Goal: Information Seeking & Learning: Learn about a topic

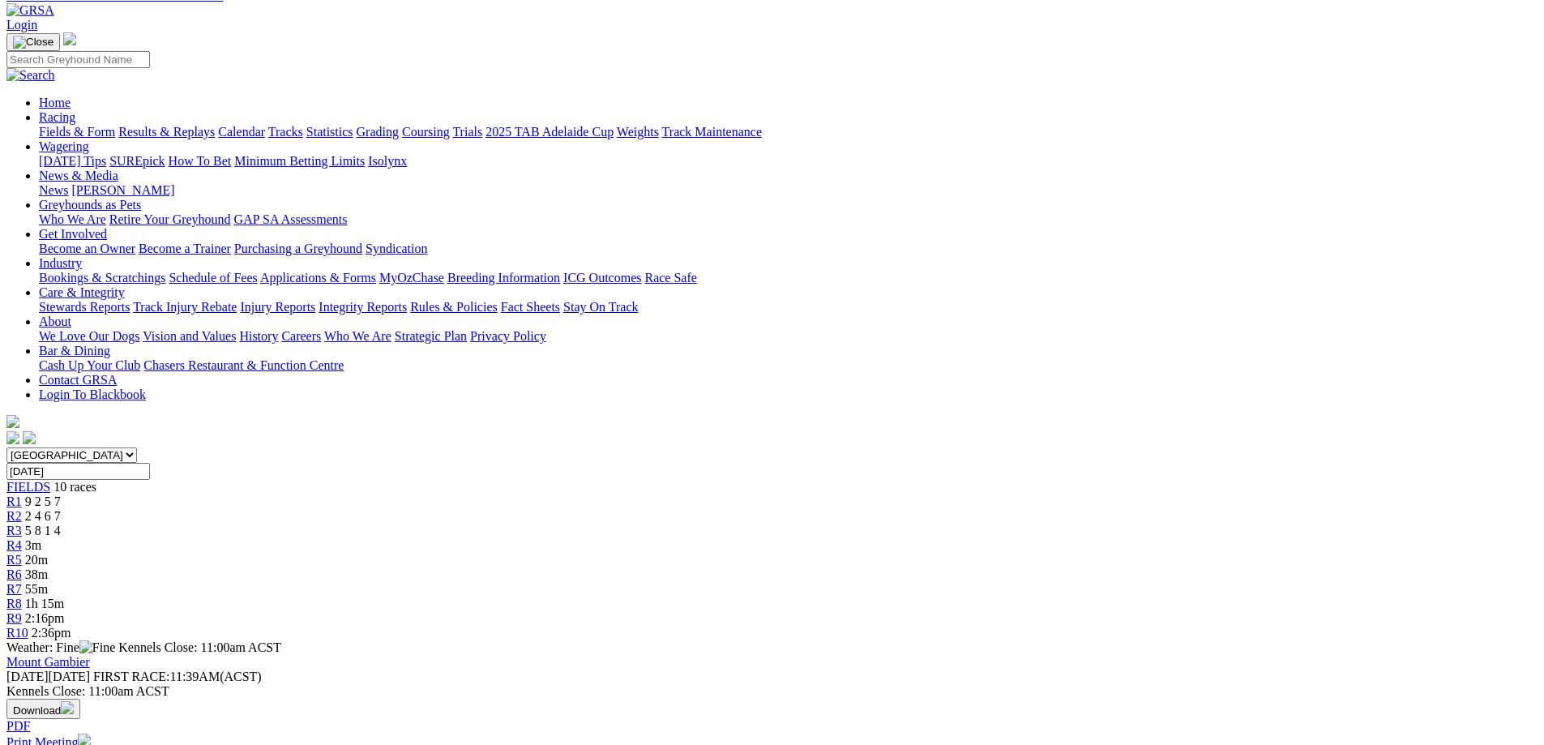
scroll to position [81, 0]
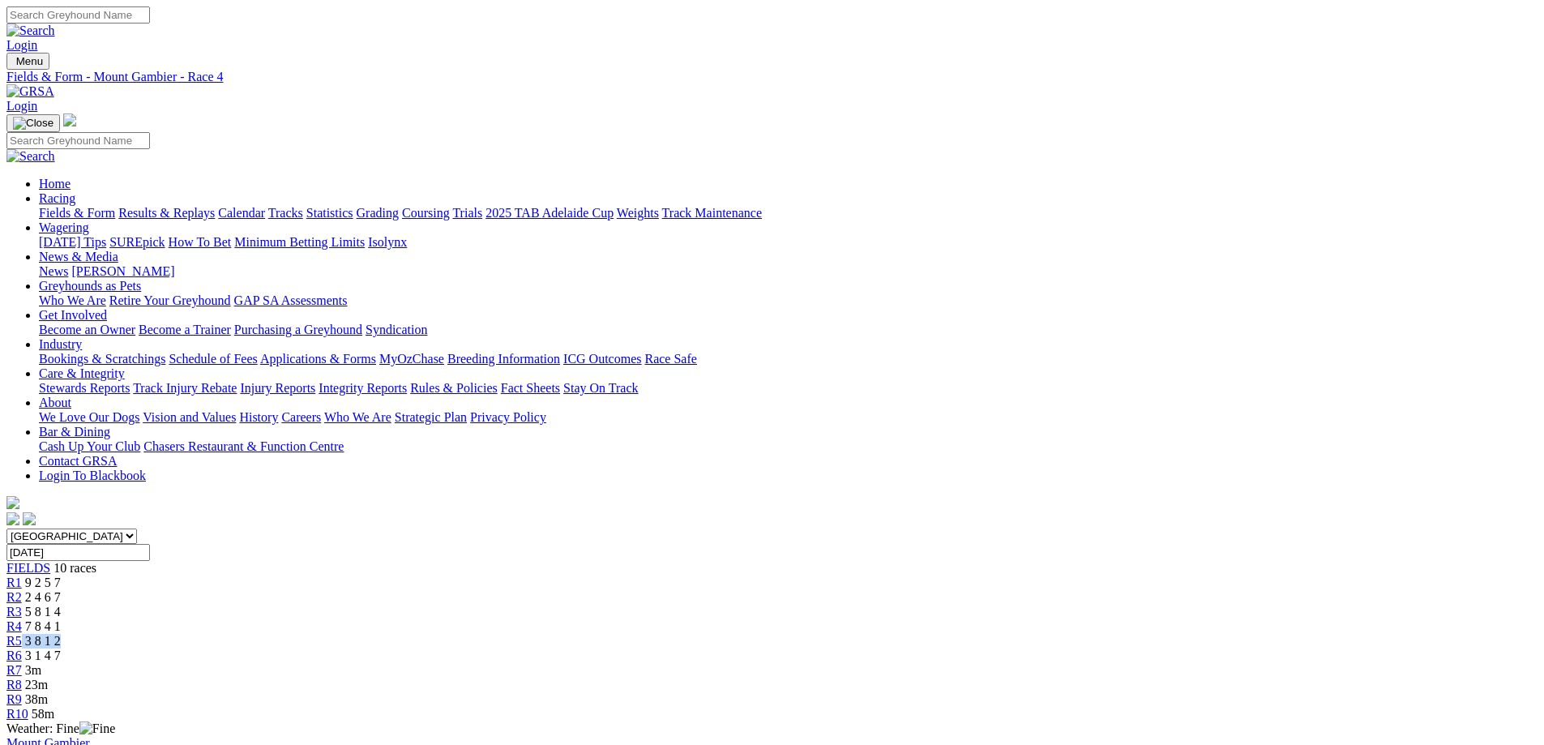
click at [821, 634] on div "R5 3 8 1 2" at bounding box center [771, 641] width 1531 height 15
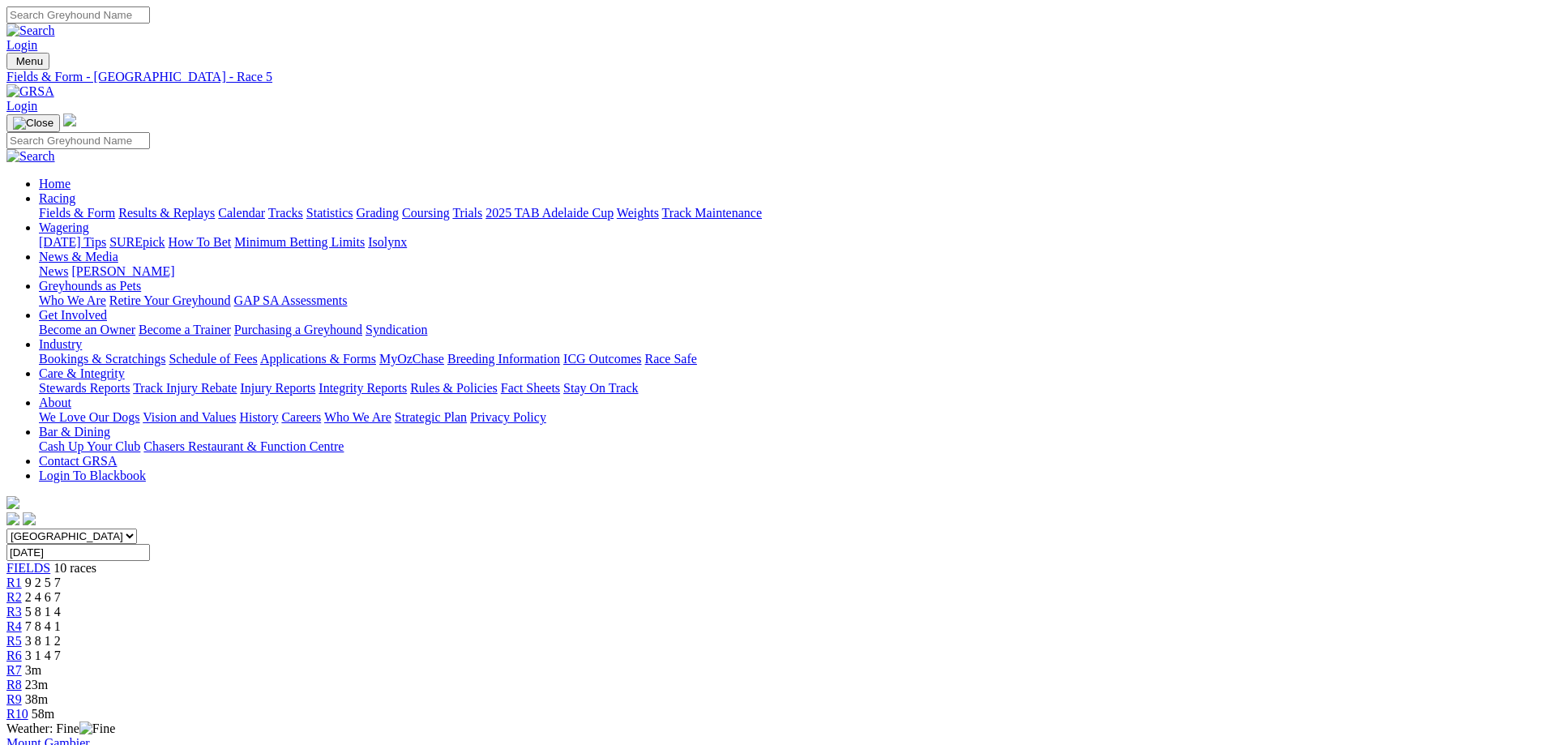
click at [22, 649] on link "R6" at bounding box center [13, 656] width 15 height 14
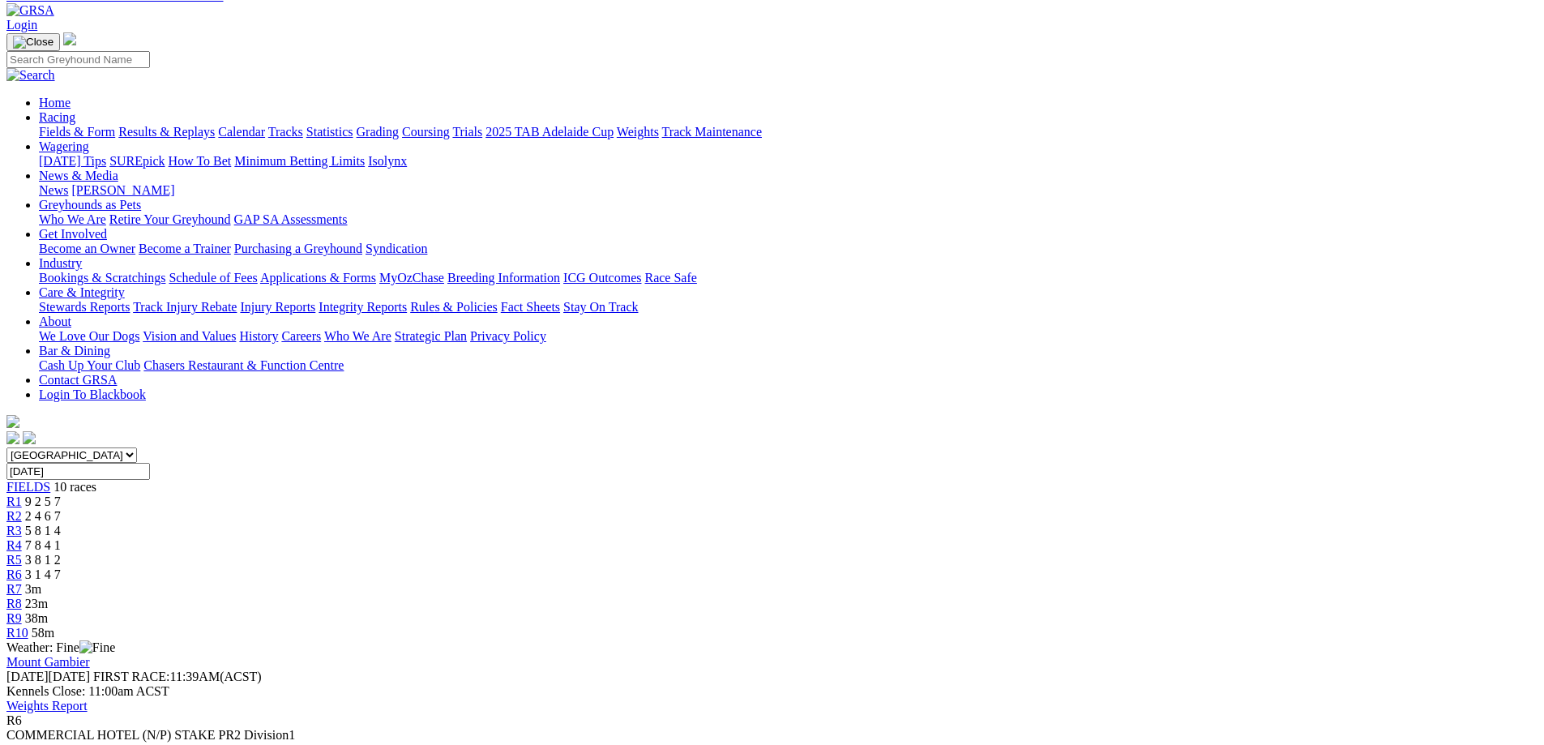
click at [1004, 582] on div "R7 3m" at bounding box center [771, 589] width 1531 height 15
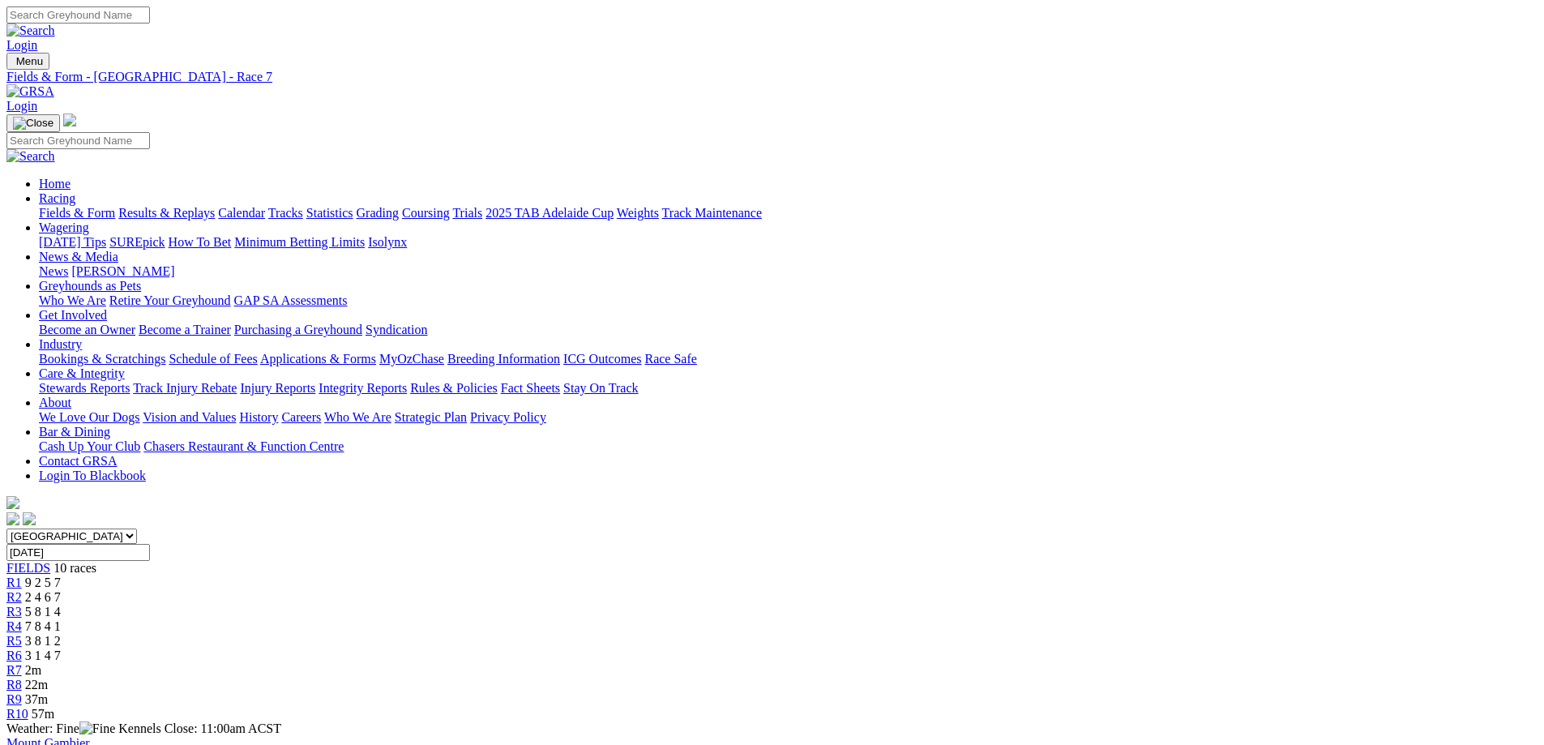
click at [1047, 678] on div "R8 22m" at bounding box center [771, 685] width 1531 height 15
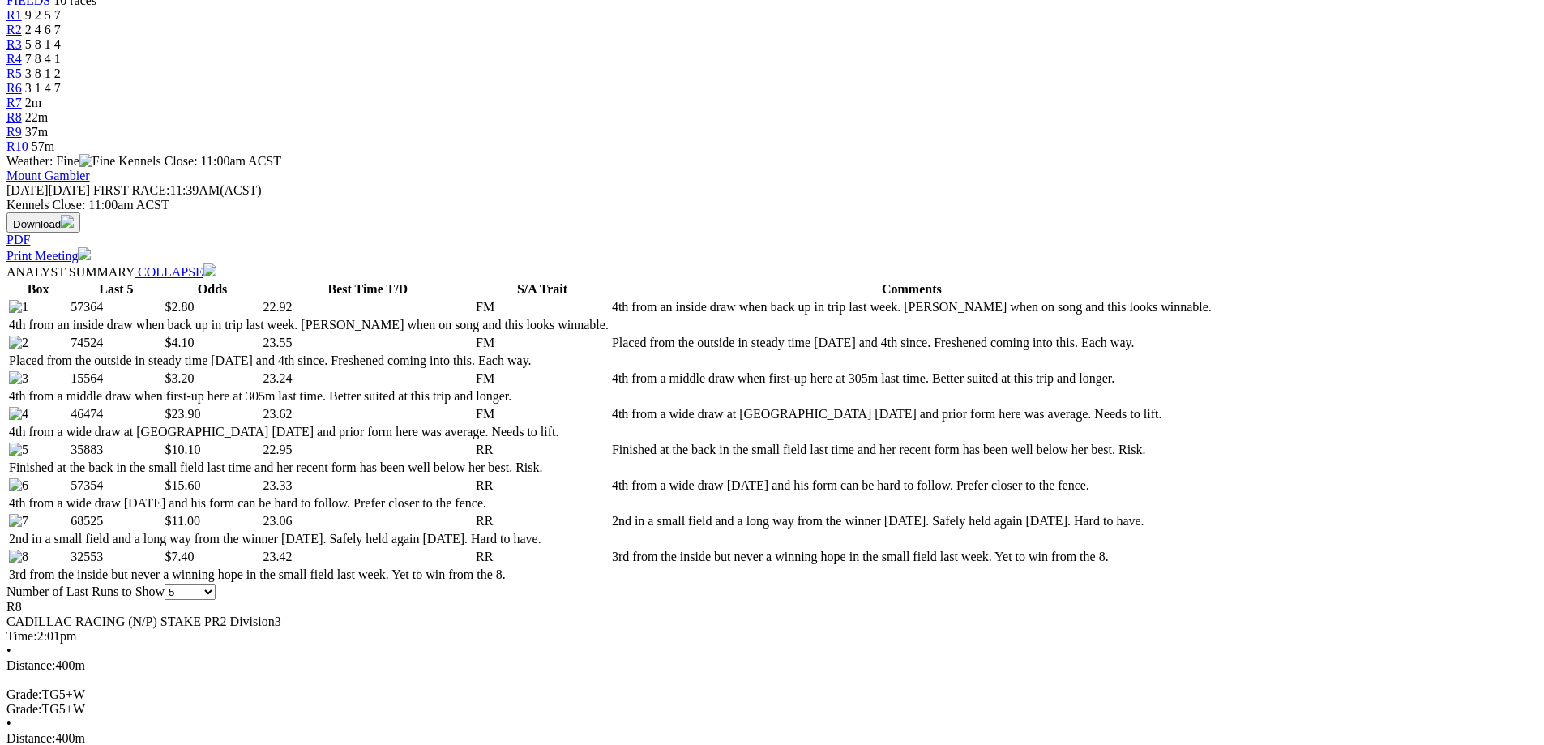
scroll to position [81, 0]
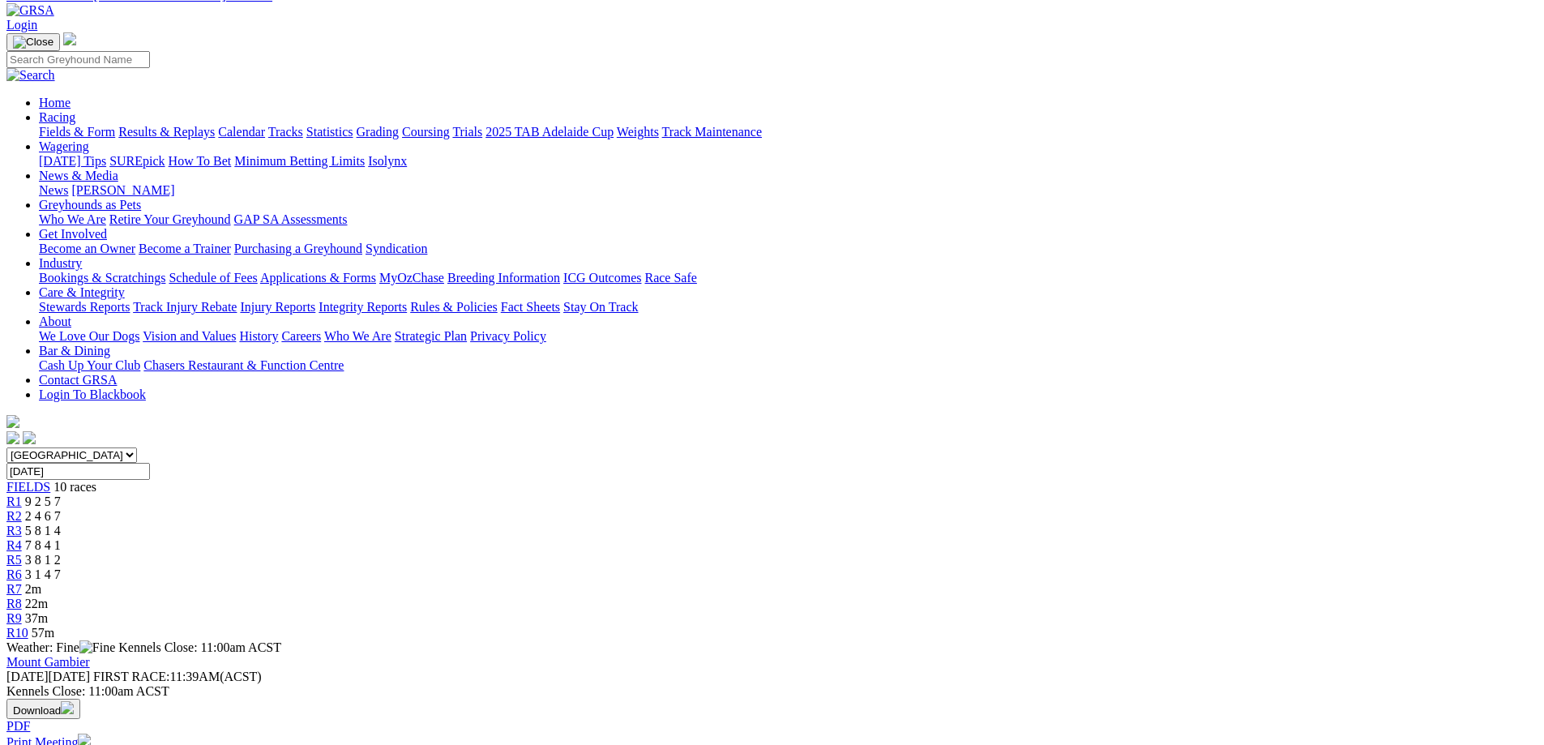
click at [22, 611] on span "R9" at bounding box center [13, 618] width 15 height 14
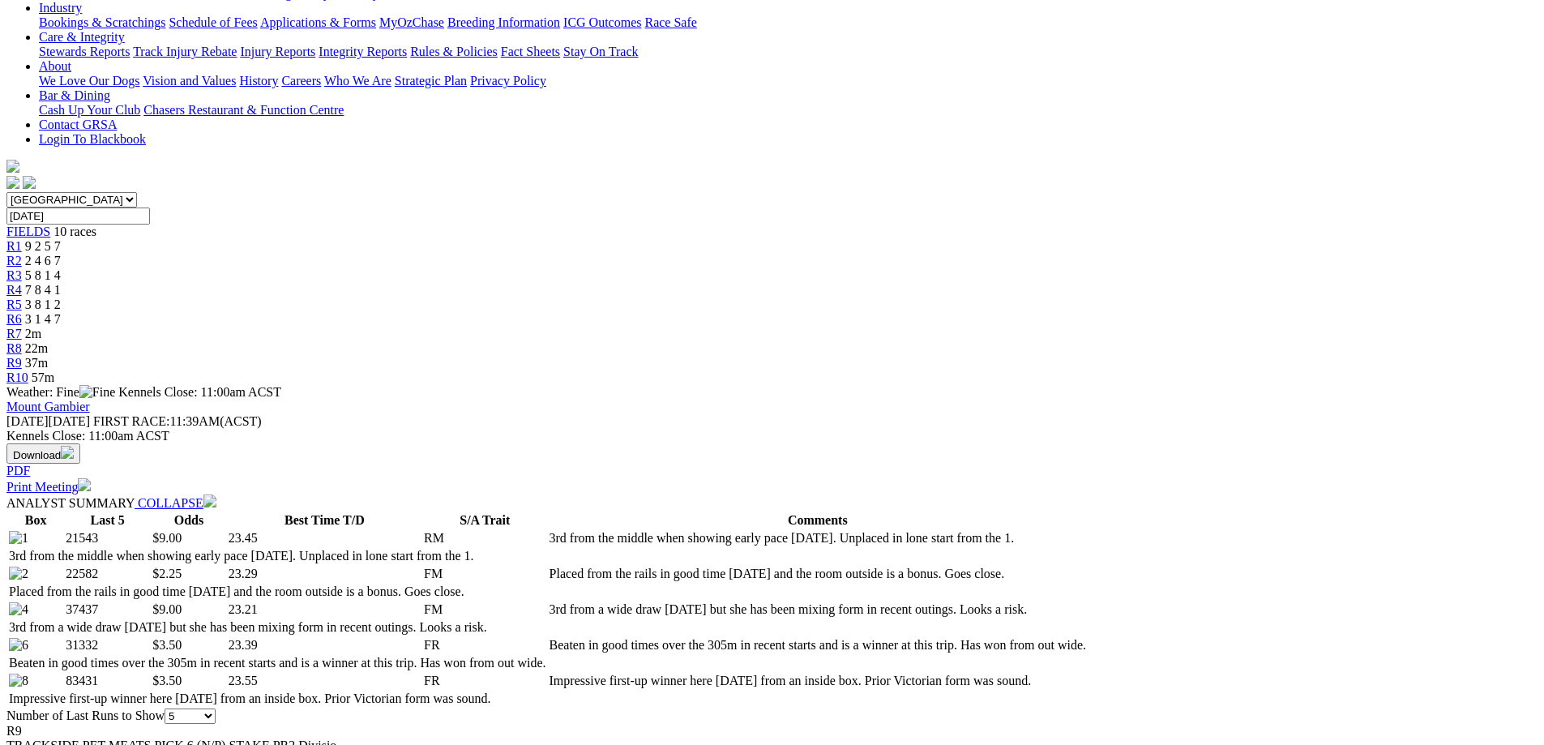
scroll to position [243, 0]
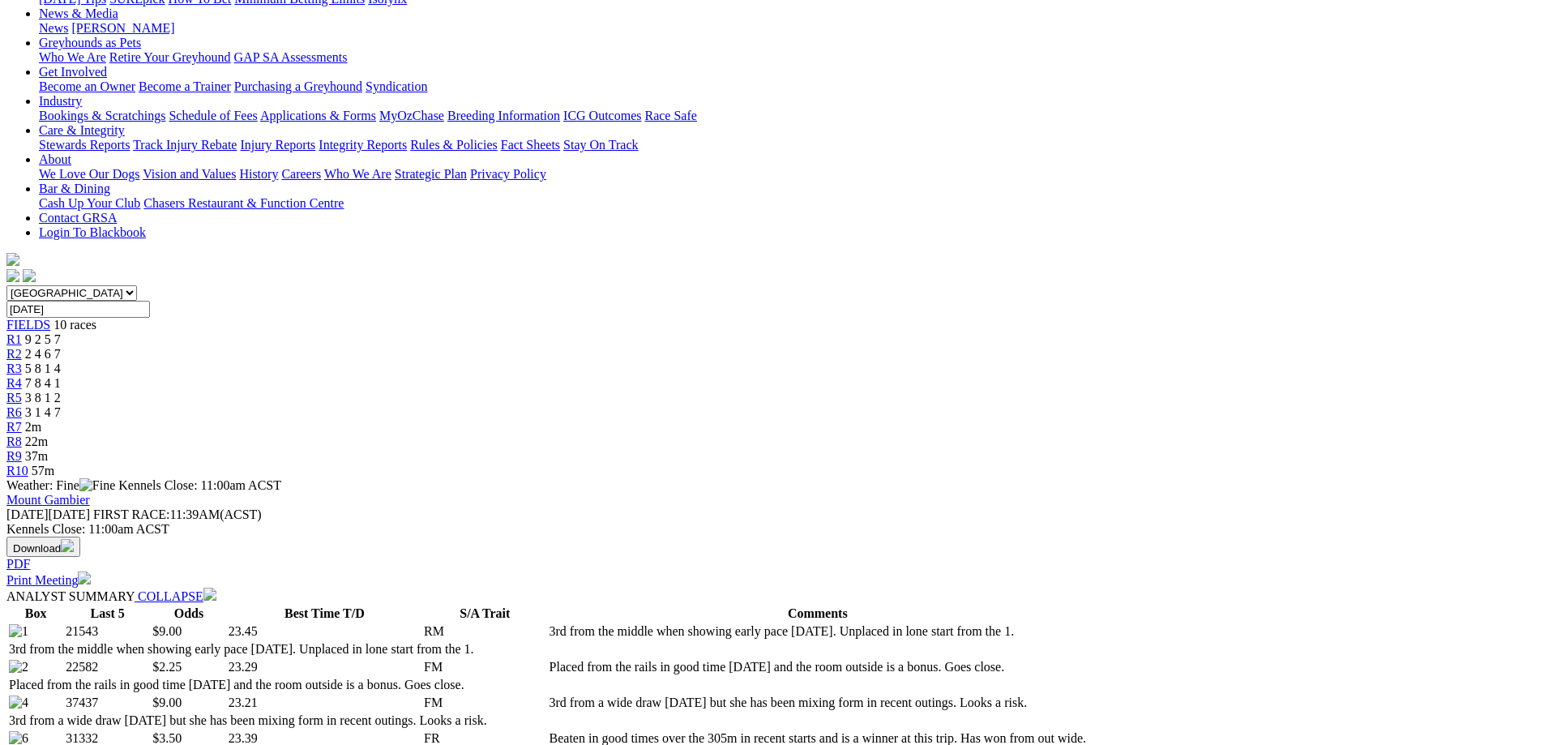
click at [54, 464] on span "57m" at bounding box center [43, 471] width 23 height 14
